Goal: Task Accomplishment & Management: Manage account settings

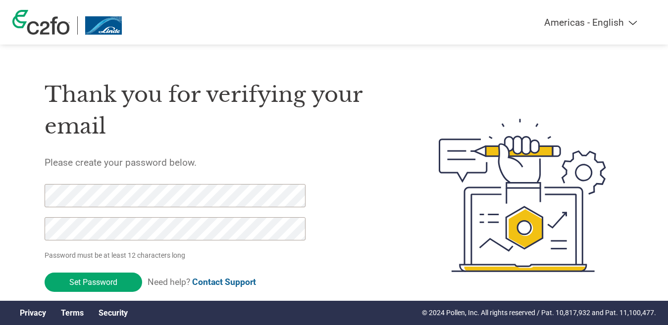
scroll to position [26, 0]
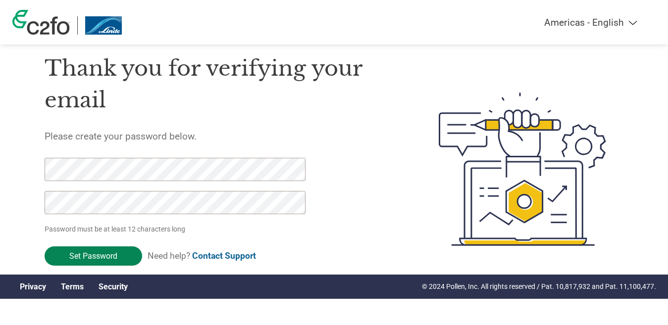
click at [99, 256] on input "Set Password" at bounding box center [93, 255] width 97 height 19
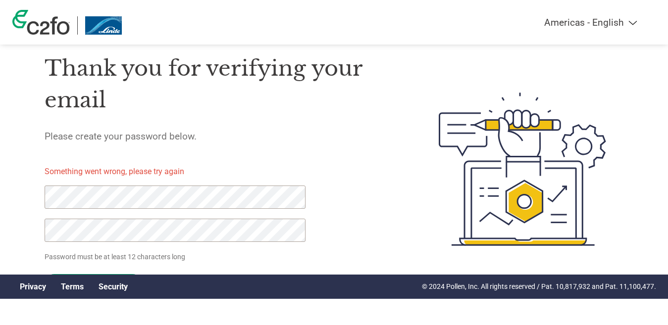
click input "Set Password" at bounding box center [93, 283] width 97 height 19
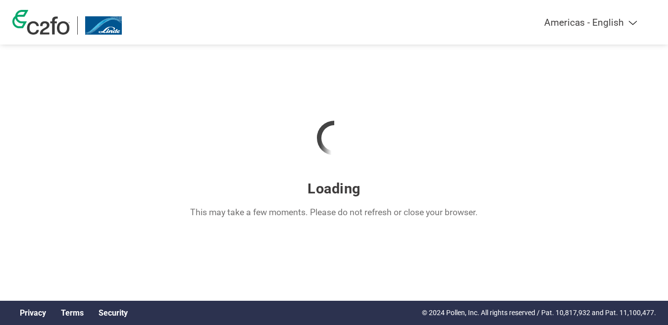
scroll to position [0, 0]
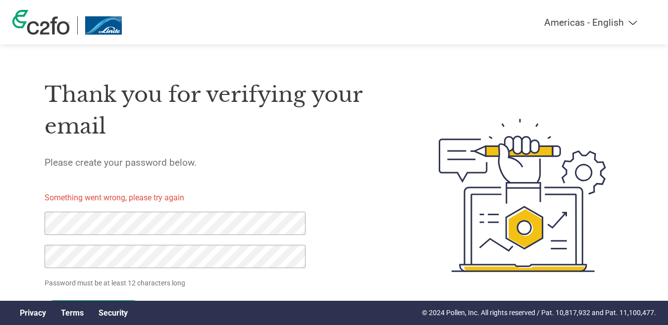
click input "Set Password" at bounding box center [93, 309] width 97 height 19
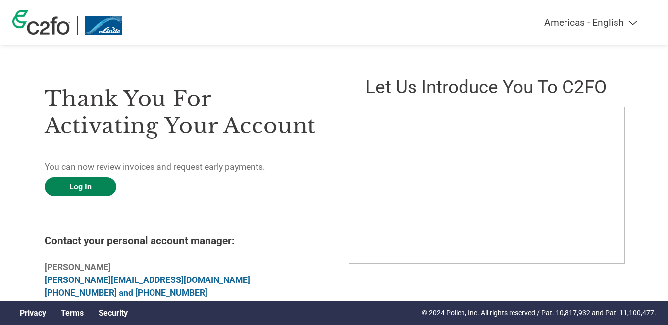
click at [76, 190] on link "Log In" at bounding box center [81, 186] width 72 height 19
